Goal: Find specific page/section: Find specific page/section

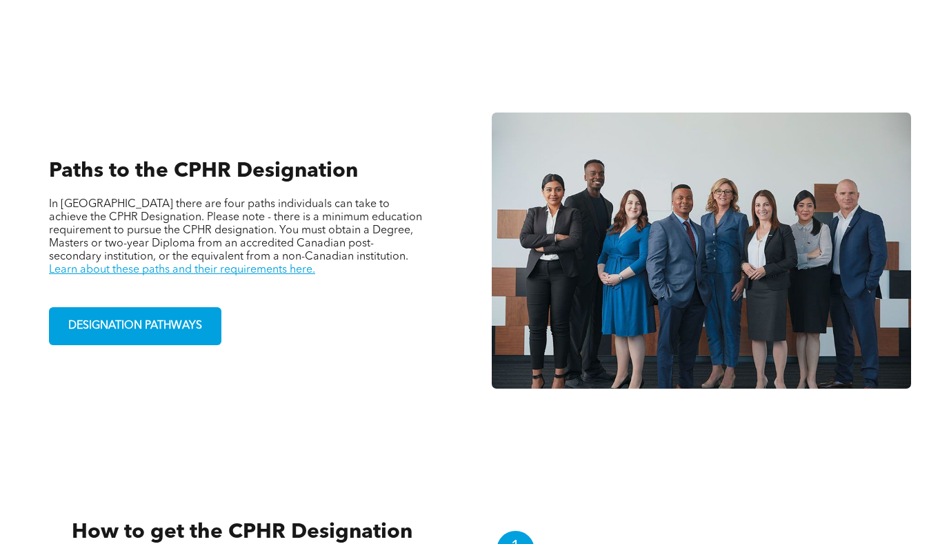
scroll to position [822, 0]
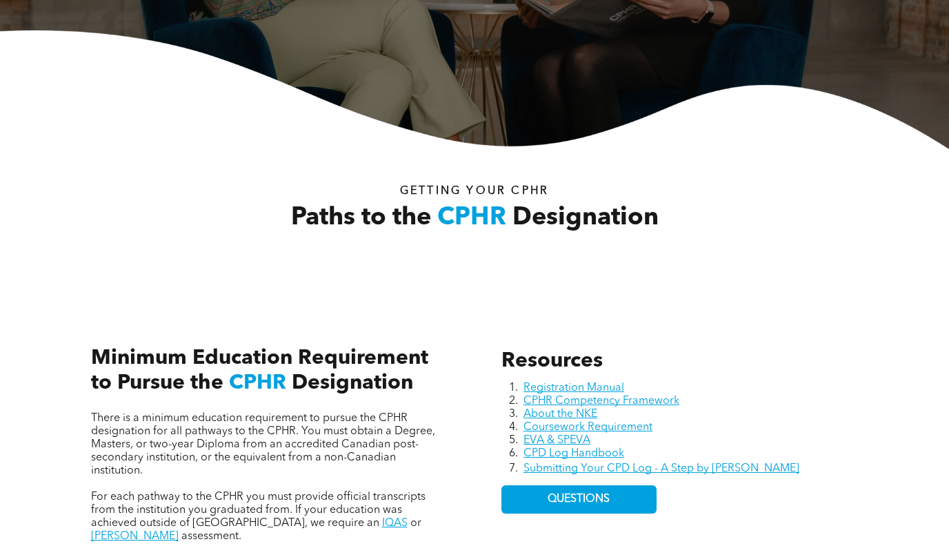
scroll to position [313, 0]
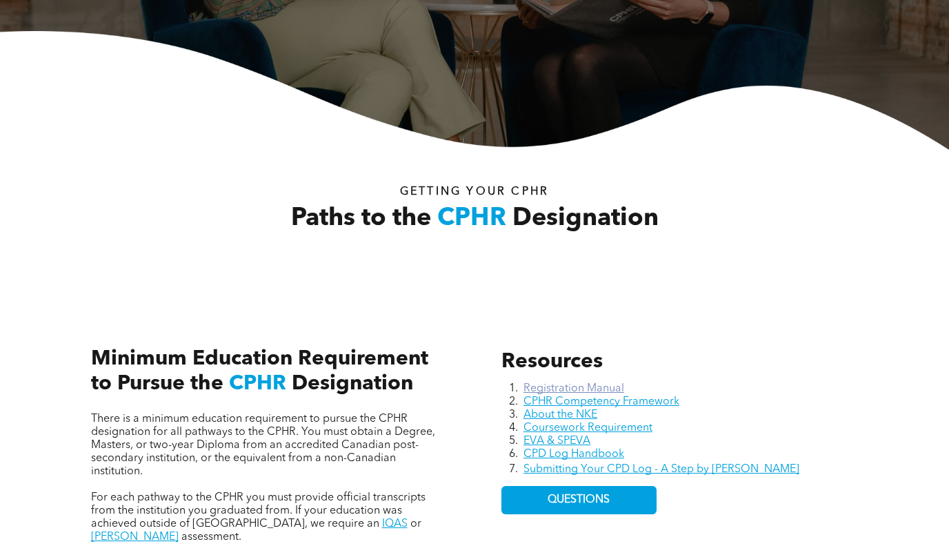
click at [569, 383] on link "Registration Manual" at bounding box center [574, 388] width 101 height 11
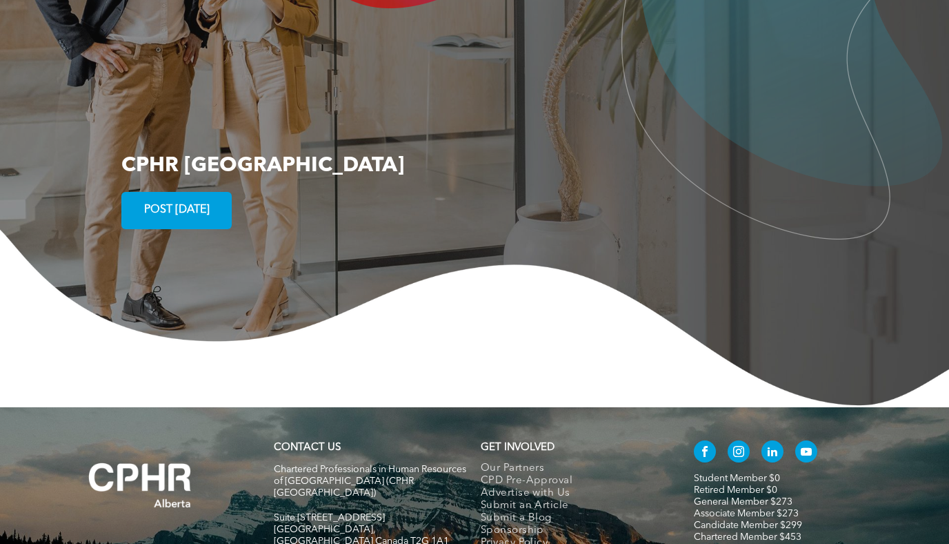
scroll to position [2600, 0]
